Goal: Contribute content

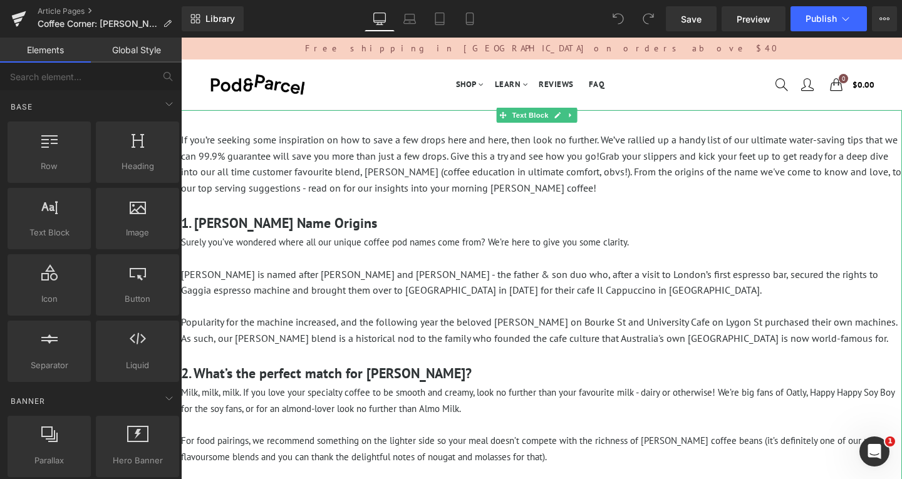
click at [582, 180] on p "If you’re seeking some inspiration on how to save a few drops here and here, th…" at bounding box center [541, 164] width 721 height 64
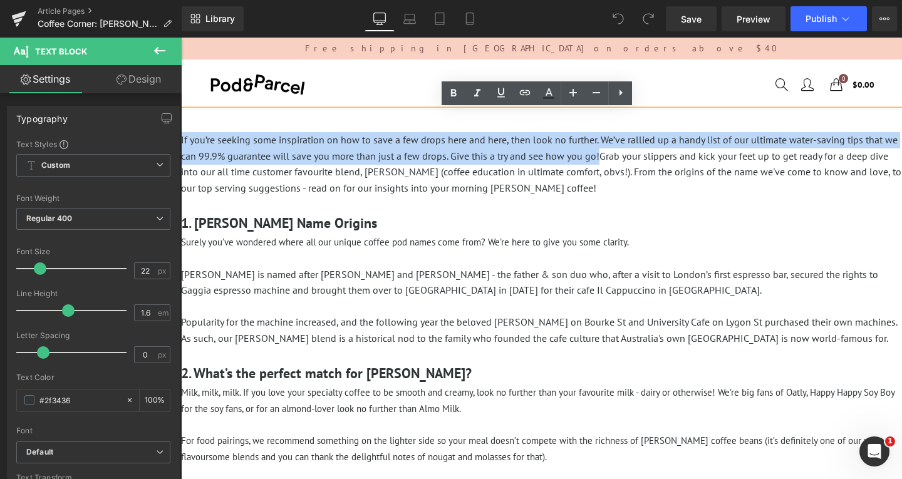
drag, startPoint x: 613, startPoint y: 158, endPoint x: 219, endPoint y: 170, distance: 394.1
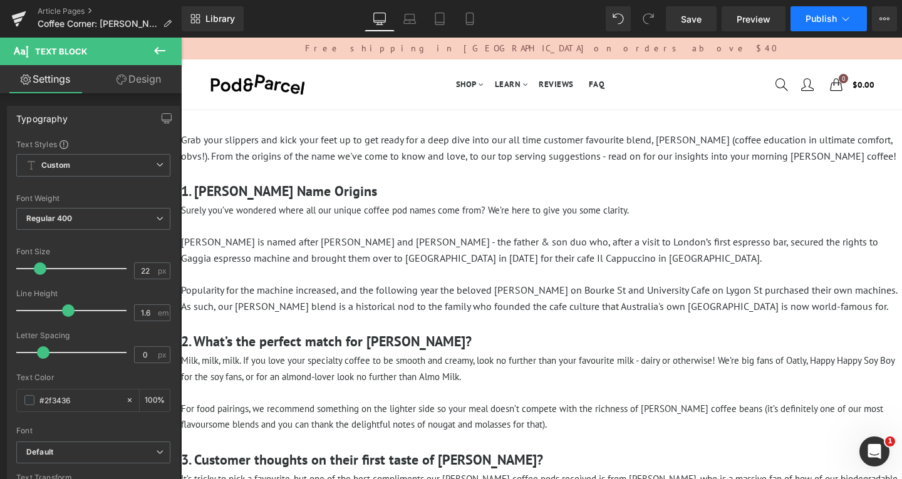
click at [839, 15] on button "Publish" at bounding box center [828, 18] width 76 height 25
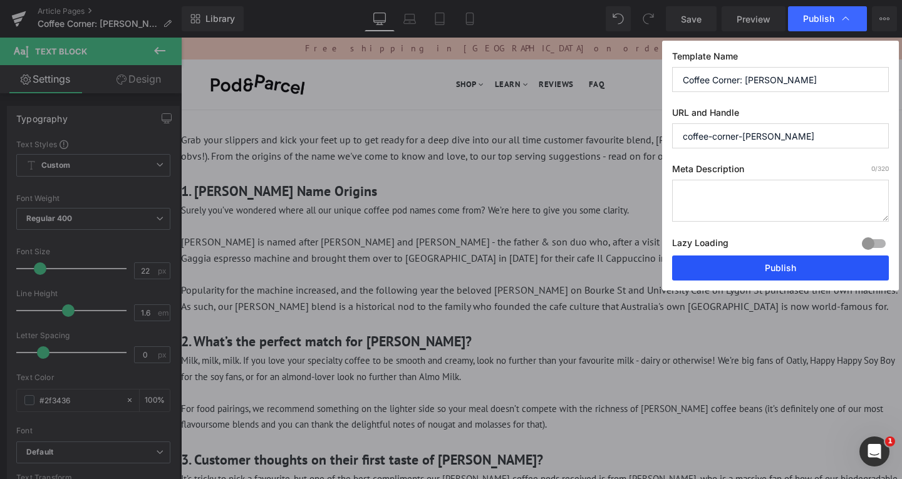
click at [765, 272] on button "Publish" at bounding box center [780, 268] width 217 height 25
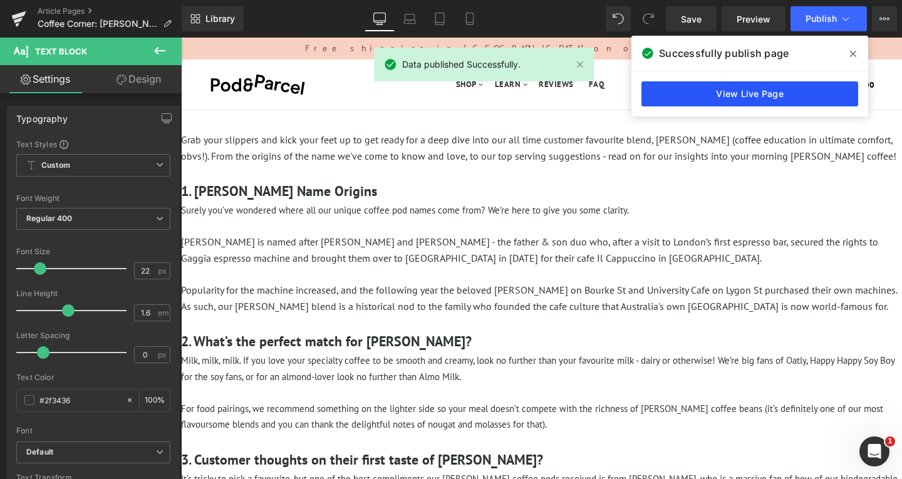
click at [756, 86] on link "View Live Page" at bounding box center [749, 93] width 217 height 25
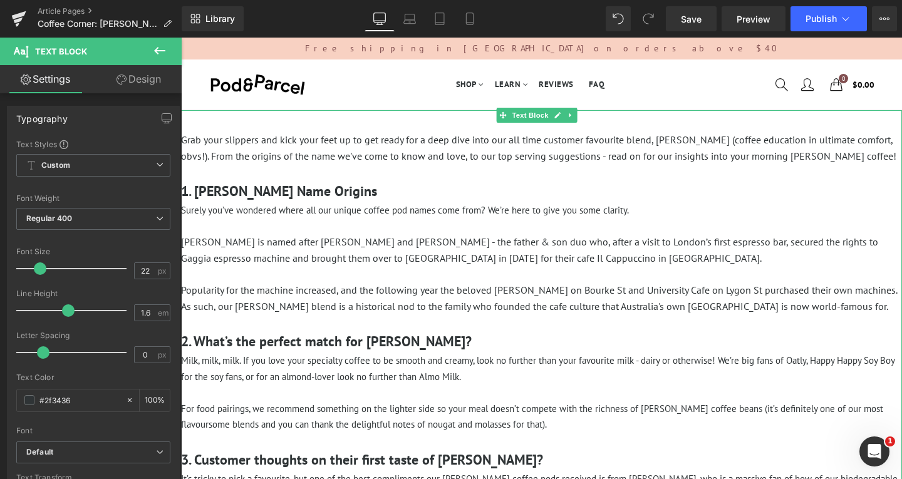
click at [536, 239] on p "[PERSON_NAME] is named after [PERSON_NAME] and [PERSON_NAME] - the father & son…" at bounding box center [541, 250] width 721 height 32
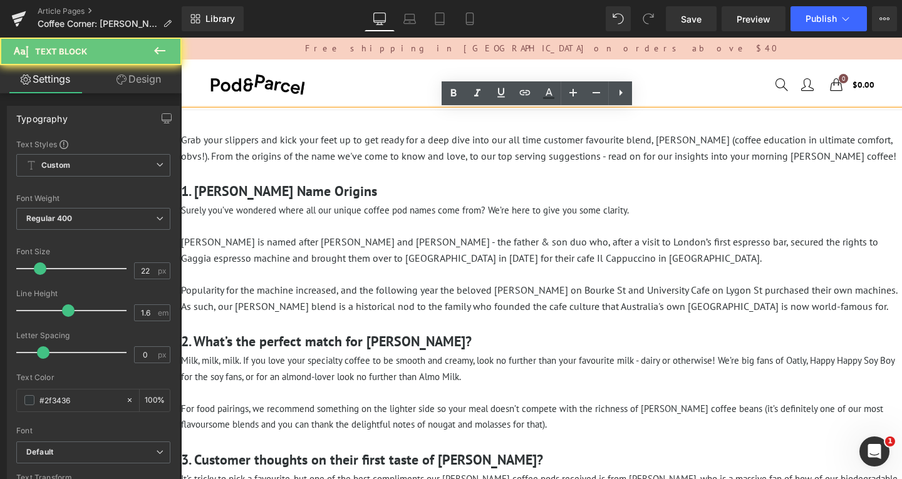
click at [572, 256] on p "[PERSON_NAME] is named after [PERSON_NAME] and [PERSON_NAME] - the father & son…" at bounding box center [541, 250] width 721 height 32
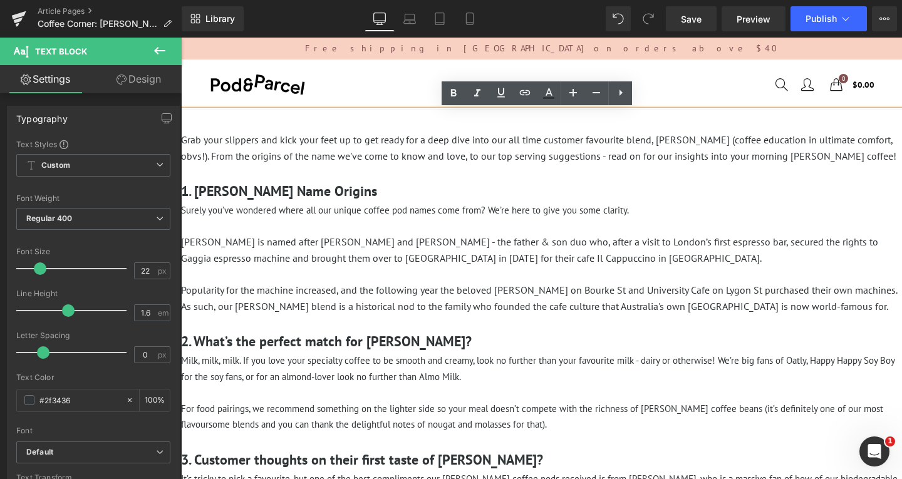
click at [513, 275] on p at bounding box center [541, 275] width 721 height 16
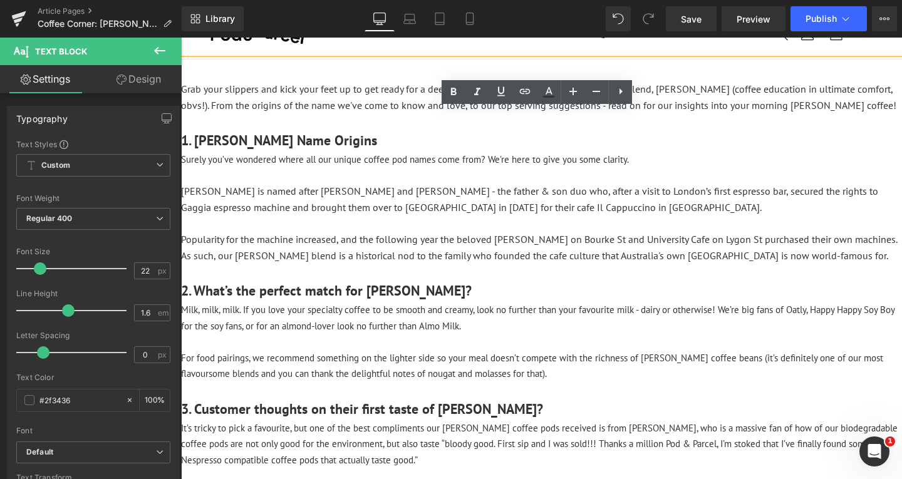
scroll to position [63, 0]
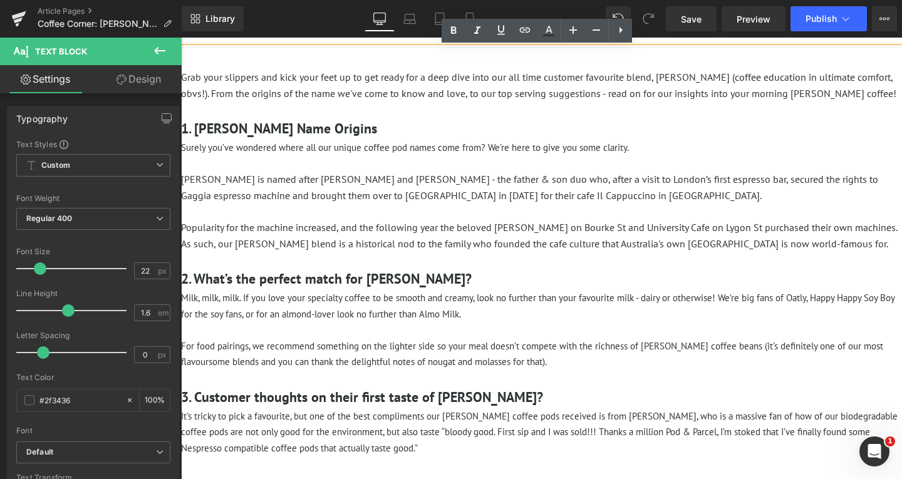
click at [353, 314] on span "Milk, milk, milk. If you love your specialty coffee to be smooth and creamy, lo…" at bounding box center [537, 306] width 713 height 28
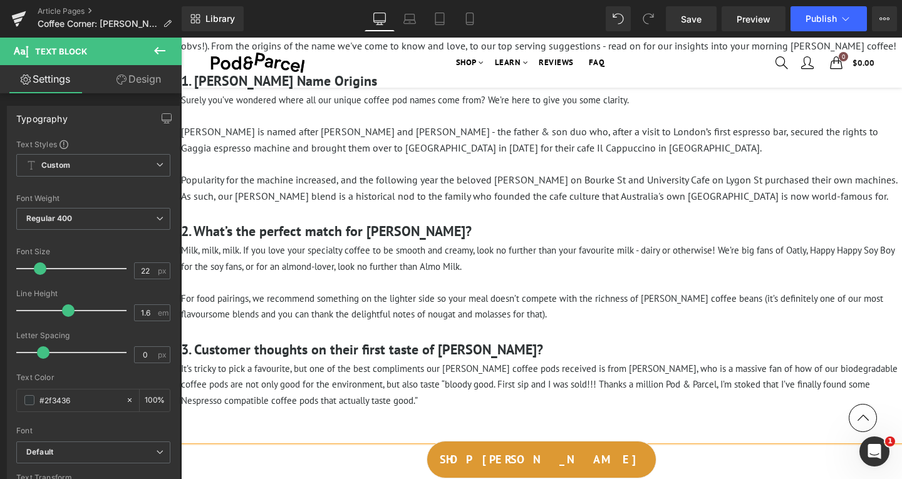
scroll to position [125, 0]
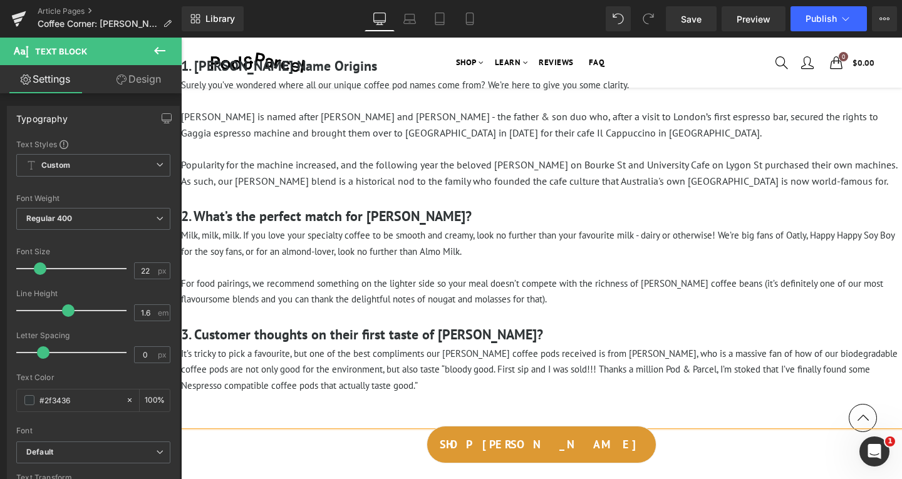
click at [289, 307] on p "For food pairings, we recommend something on the lighter side so your meal does…" at bounding box center [541, 292] width 721 height 32
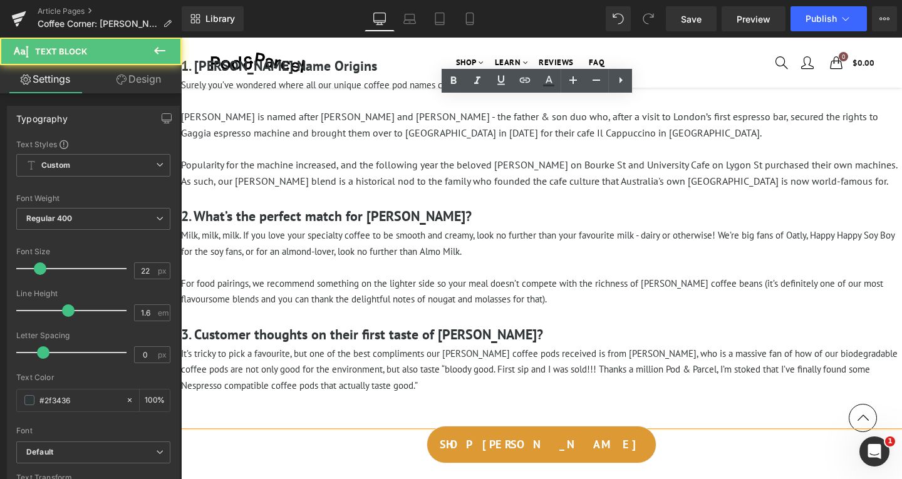
click at [262, 302] on span "For food pairings, we recommend something on the lighter side so your meal does…" at bounding box center [532, 291] width 702 height 28
click at [260, 301] on span "For food pairings, we recommend something on the lighter side so your meal does…" at bounding box center [532, 291] width 702 height 28
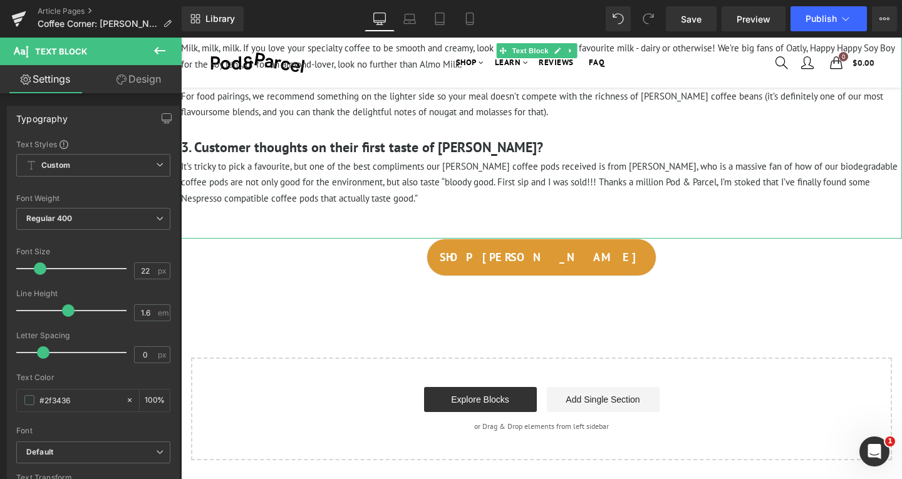
scroll to position [313, 0]
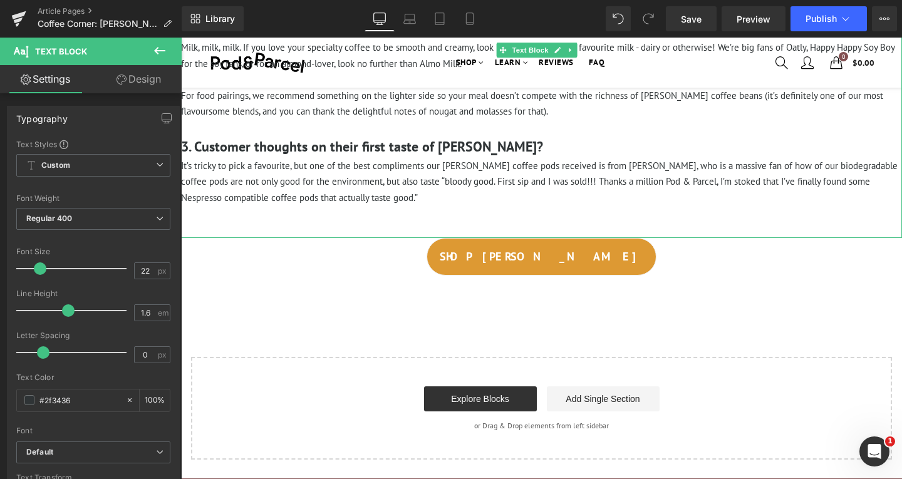
click at [365, 184] on span "It’s tricky to pick a favourite, but one of the best compliments our [PERSON_NA…" at bounding box center [539, 182] width 716 height 44
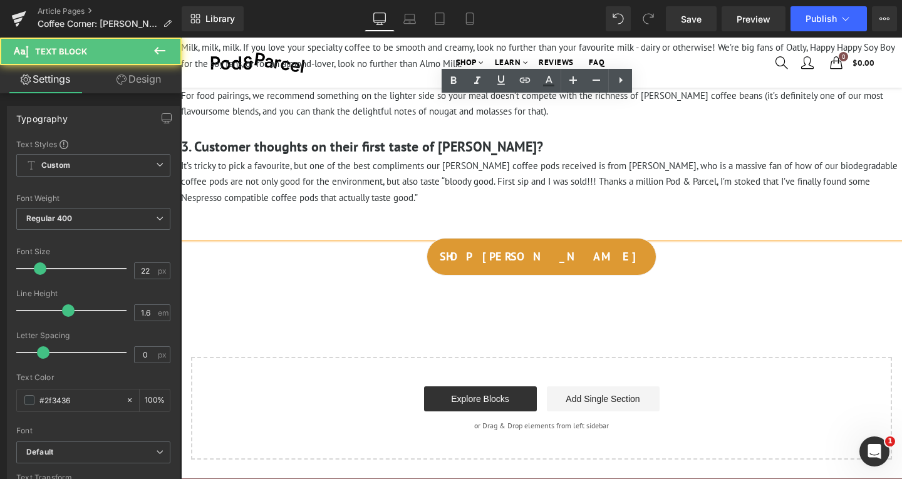
click at [443, 187] on span "It’s tricky to pick a favourite, but one of the best compliments our [PERSON_NA…" at bounding box center [539, 182] width 716 height 44
click at [383, 182] on span "It’s tricky to pick a favourite, but one of the best compliments our [PERSON_NA…" at bounding box center [539, 182] width 716 height 44
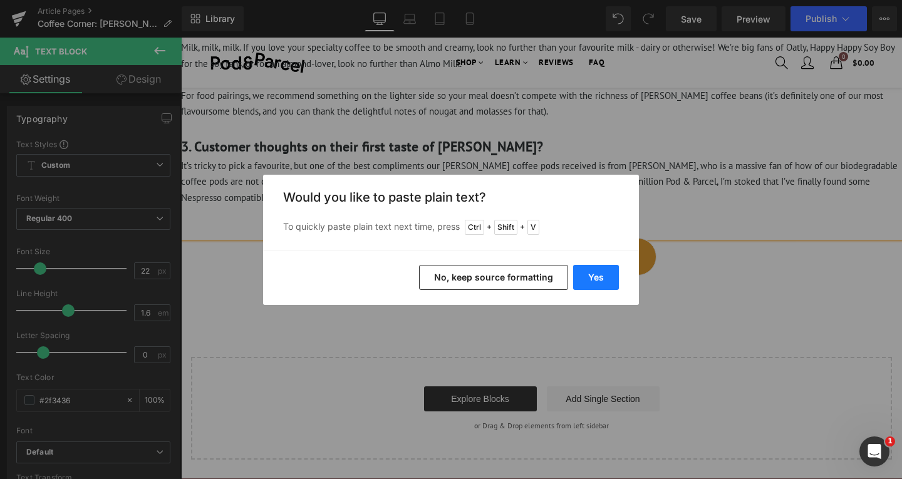
click at [586, 277] on button "Yes" at bounding box center [596, 277] width 46 height 25
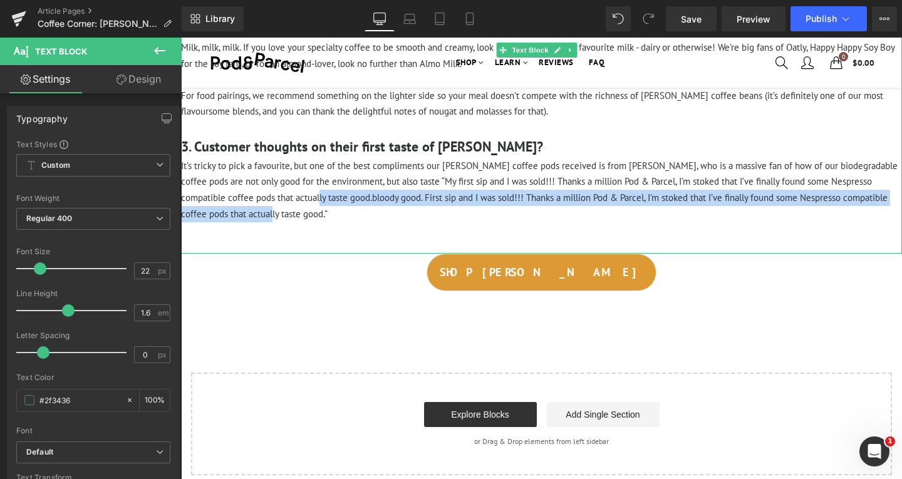
drag, startPoint x: 299, startPoint y: 197, endPoint x: 259, endPoint y: 214, distance: 44.1
click at [259, 214] on span "It’s tricky to pick a favourite, but one of the best compliments our [PERSON_NA…" at bounding box center [539, 190] width 716 height 60
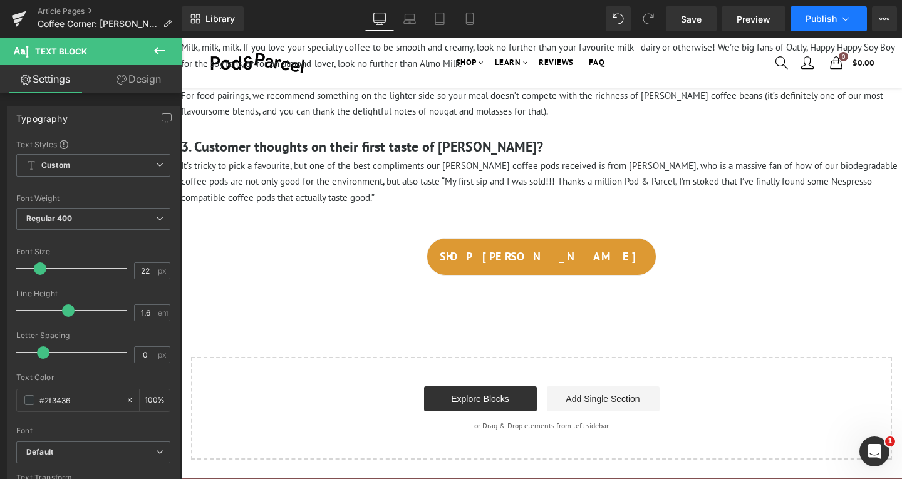
click at [839, 19] on button "Publish" at bounding box center [828, 18] width 76 height 25
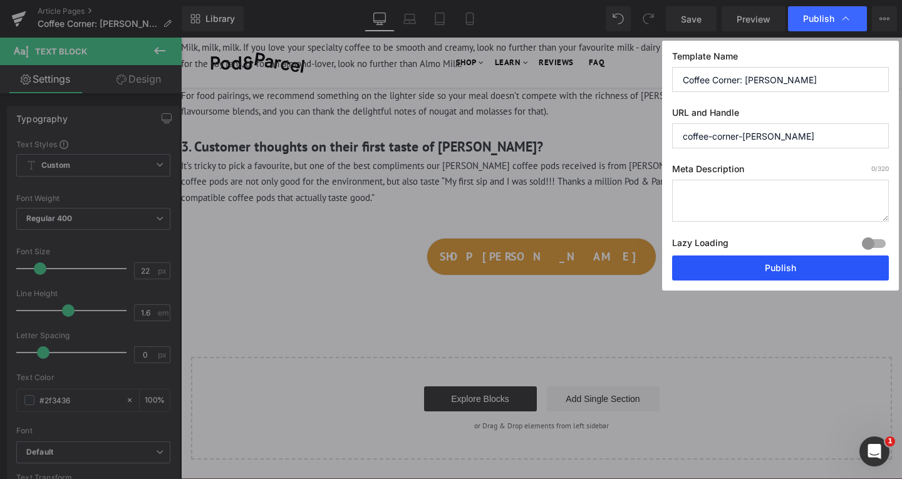
click at [783, 271] on button "Publish" at bounding box center [780, 268] width 217 height 25
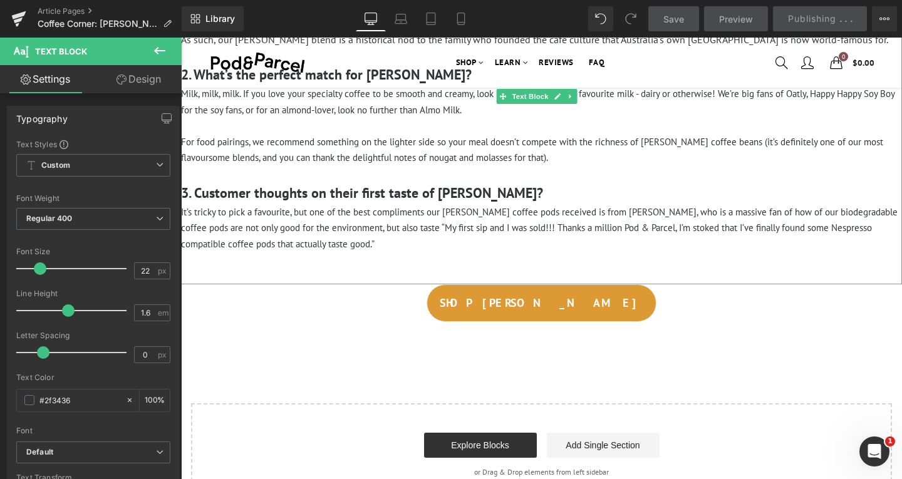
scroll to position [250, 0]
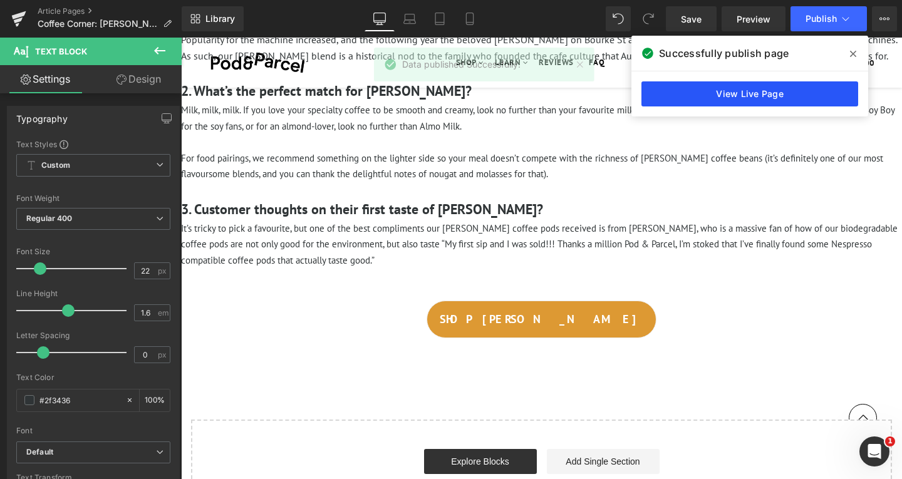
click at [692, 103] on link "View Live Page" at bounding box center [749, 93] width 217 height 25
